Goal: Check status: Check status

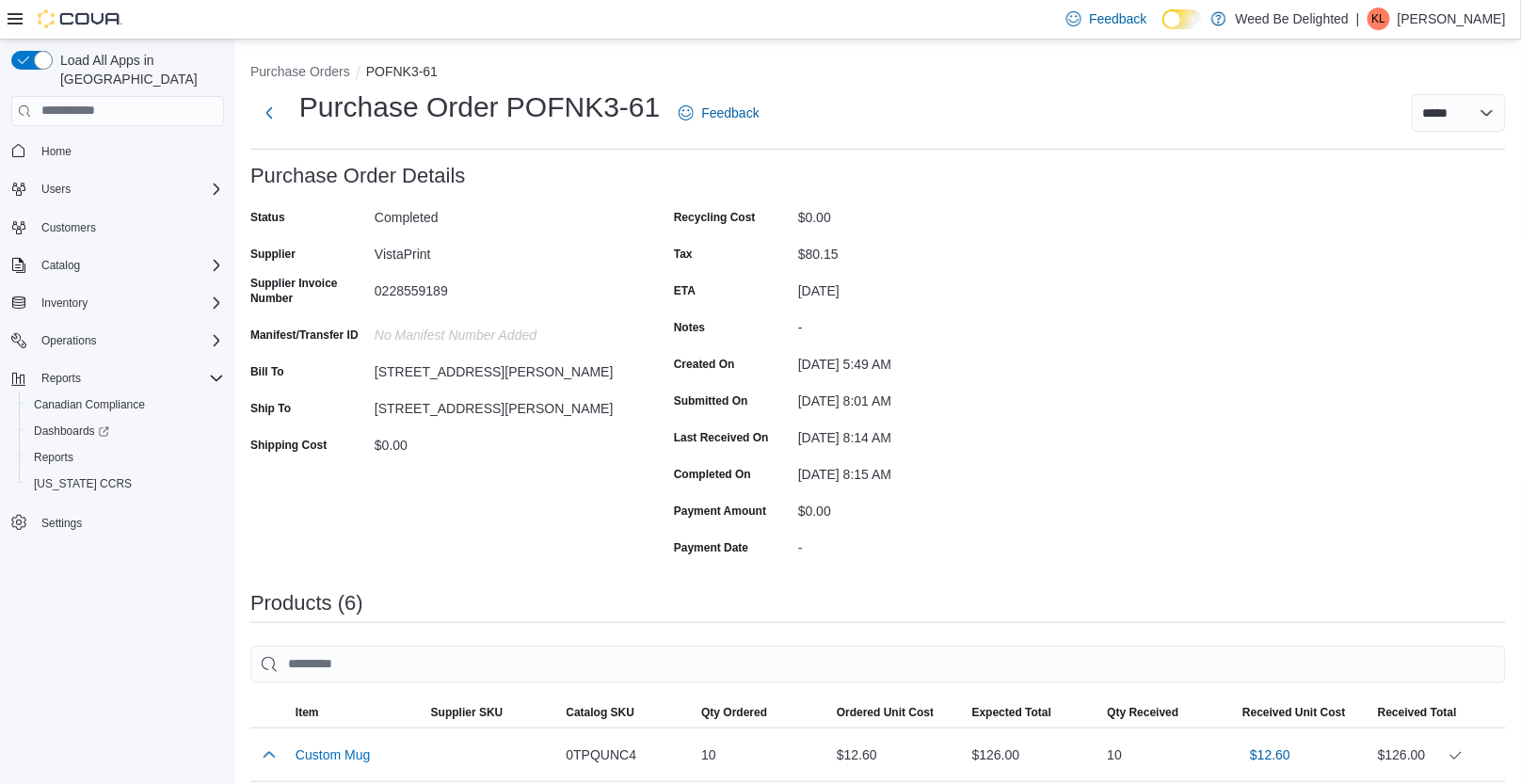
click at [416, 289] on div "0228559189" at bounding box center [501, 286] width 252 height 22
